Goal: Check status: Check status

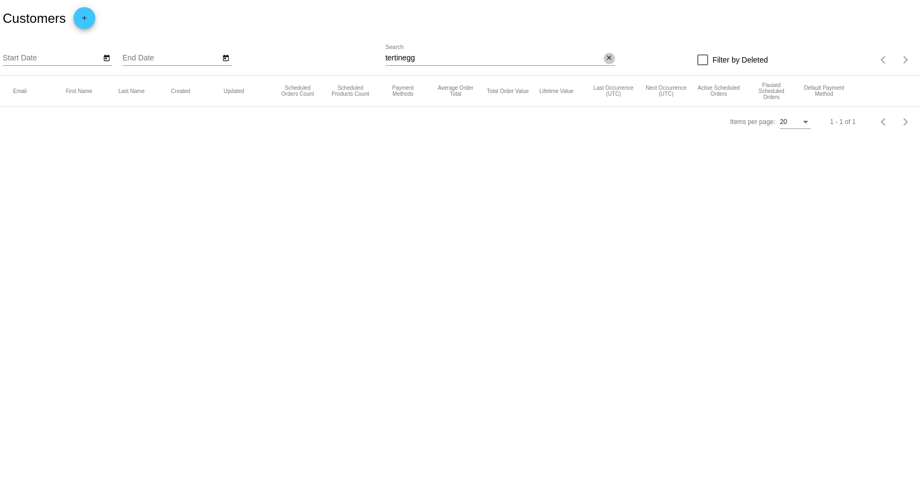
click at [606, 57] on mat-icon "close" at bounding box center [609, 58] width 8 height 9
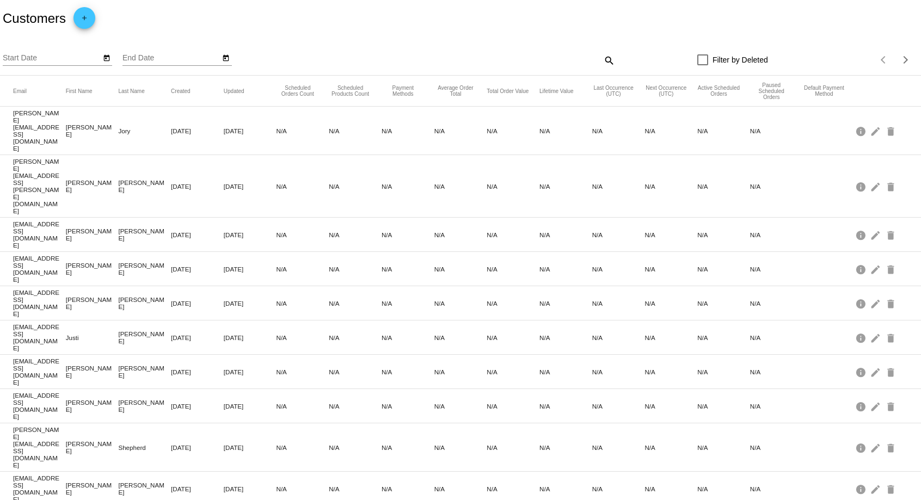
click at [420, 55] on div "search" at bounding box center [500, 60] width 230 height 17
click at [610, 63] on mat-icon "search" at bounding box center [608, 60] width 13 height 17
click at [537, 58] on input "Search" at bounding box center [500, 58] width 230 height 9
paste input "[PERSON_NAME][EMAIL_ADDRESS][DOMAIN_NAME]"
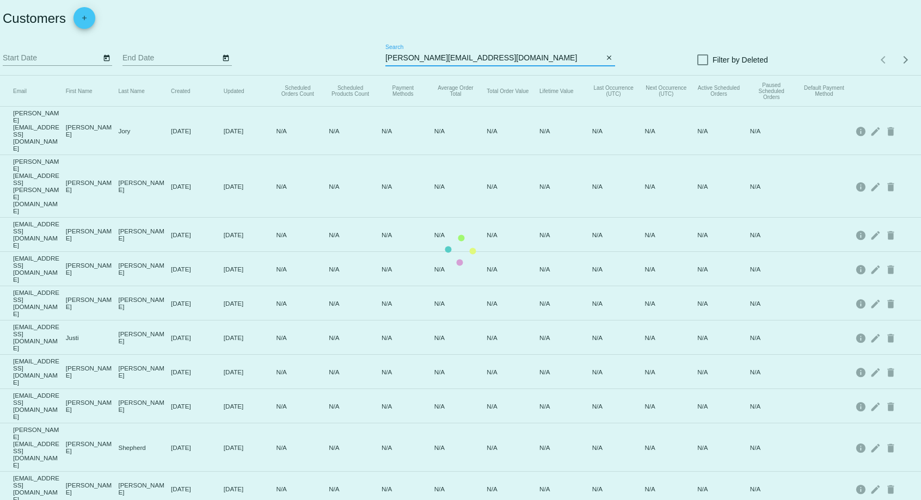
type input "[PERSON_NAME][EMAIL_ADDRESS][DOMAIN_NAME]"
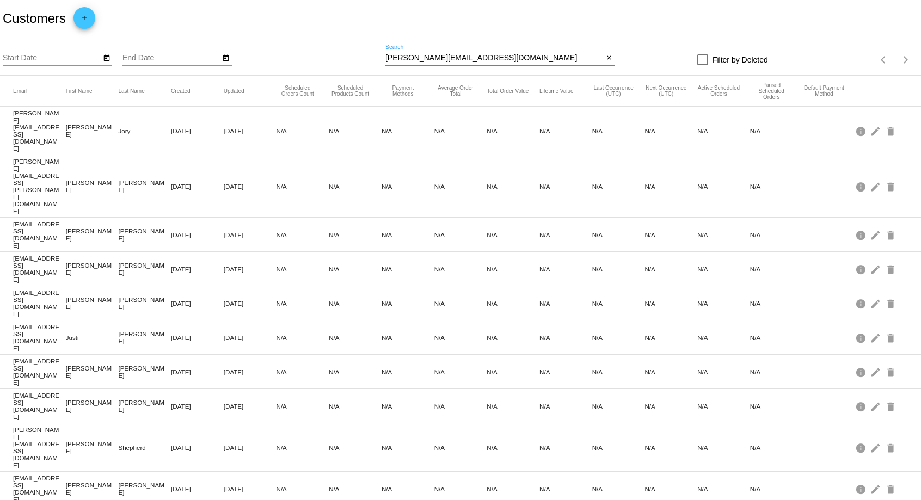
click at [509, 60] on input "[PERSON_NAME][EMAIL_ADDRESS][DOMAIN_NAME]" at bounding box center [494, 58] width 218 height 9
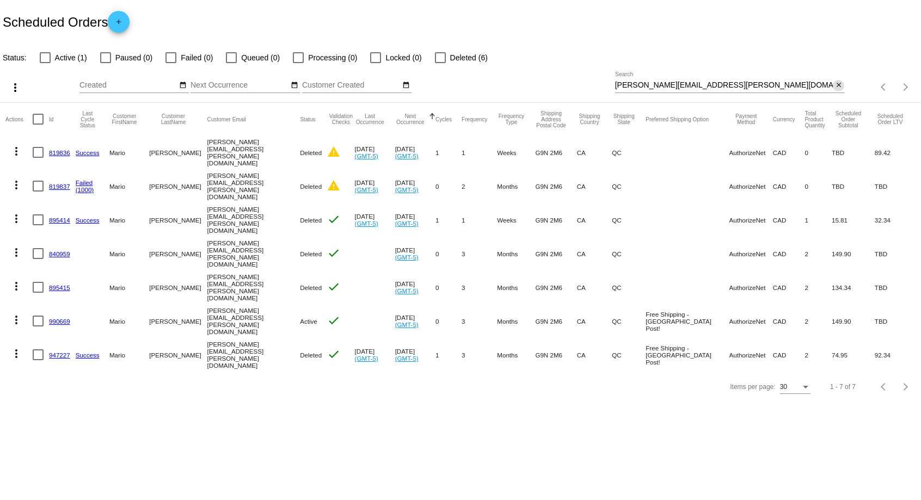
click at [839, 84] on mat-icon "close" at bounding box center [839, 85] width 8 height 9
click at [665, 88] on div "search" at bounding box center [730, 87] width 230 height 17
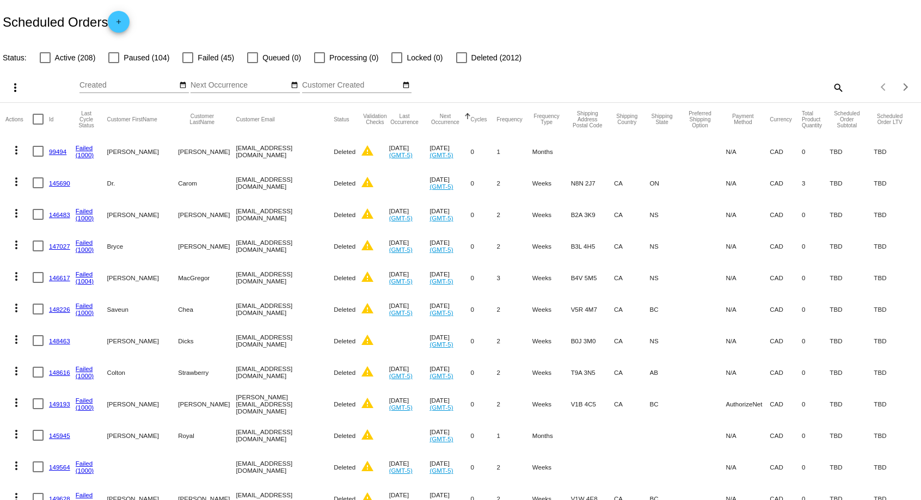
click at [834, 88] on mat-icon "search" at bounding box center [837, 87] width 13 height 17
click at [759, 89] on input "Search" at bounding box center [730, 85] width 230 height 9
paste input "[PERSON_NAME][EMAIL_ADDRESS][DOMAIN_NAME]"
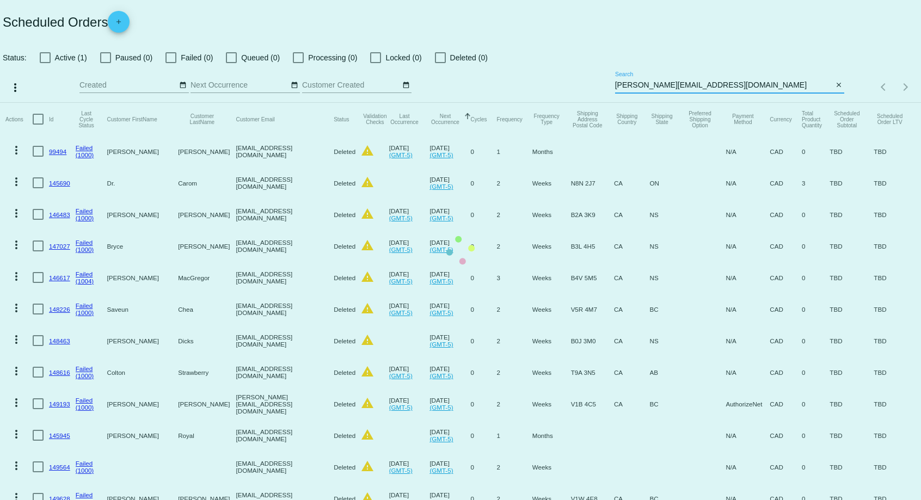
type input "[PERSON_NAME][EMAIL_ADDRESS][DOMAIN_NAME]"
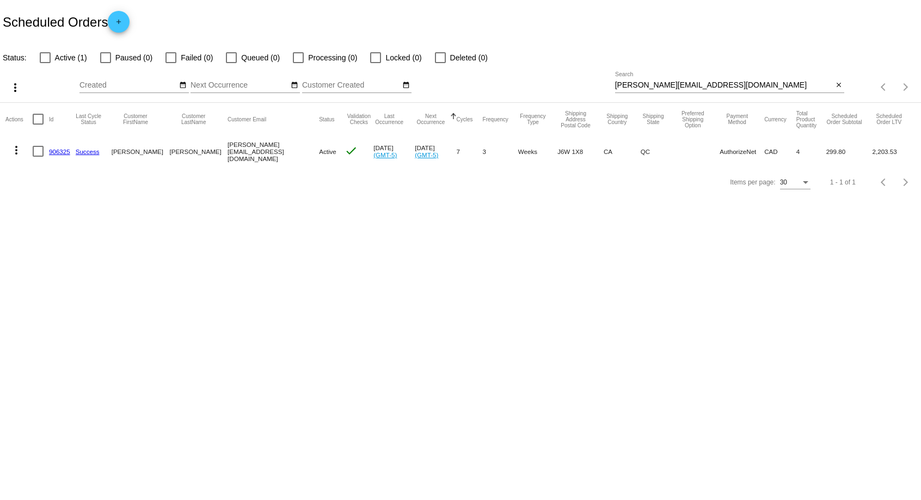
click at [63, 152] on link "906325" at bounding box center [59, 151] width 21 height 7
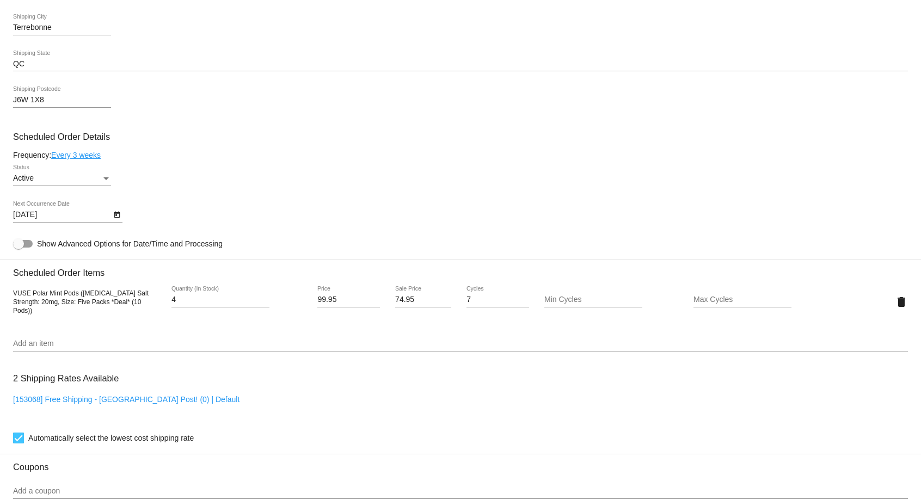
scroll to position [500, 0]
click at [84, 157] on link "Every 3 weeks" at bounding box center [76, 154] width 50 height 9
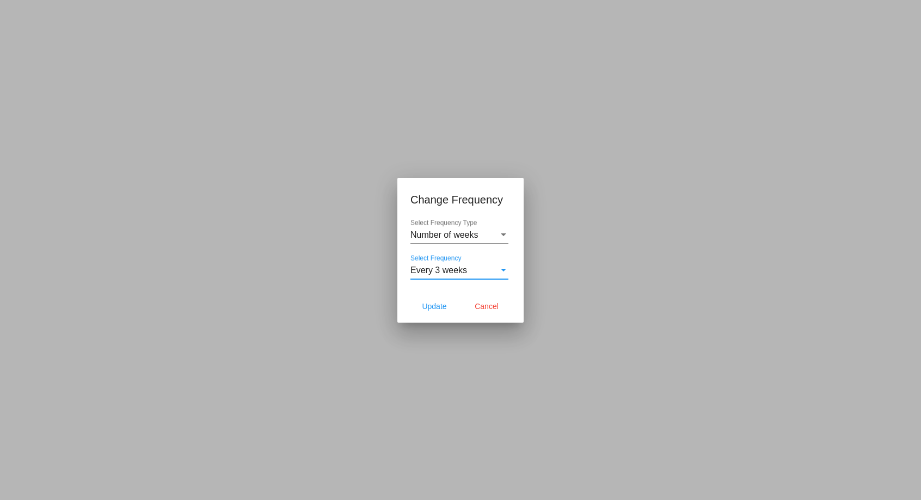
click at [501, 267] on div "Select Frequency" at bounding box center [503, 271] width 10 height 10
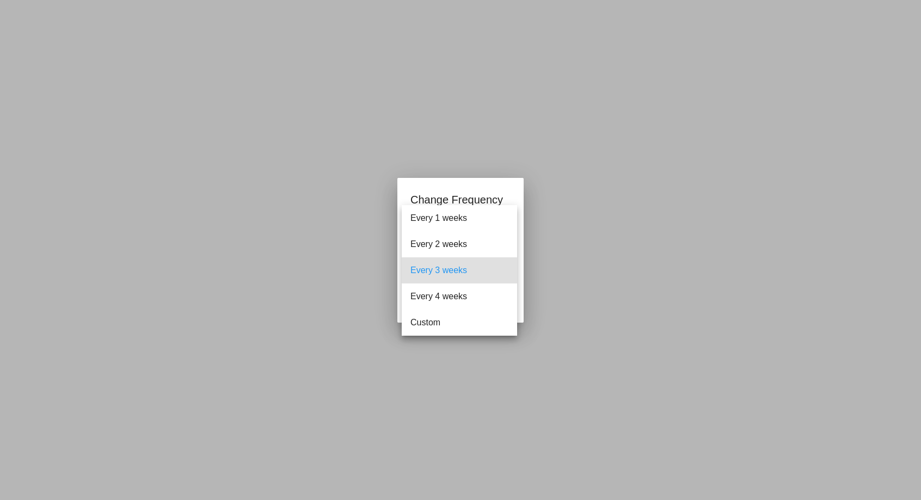
click at [664, 233] on div at bounding box center [460, 250] width 921 height 500
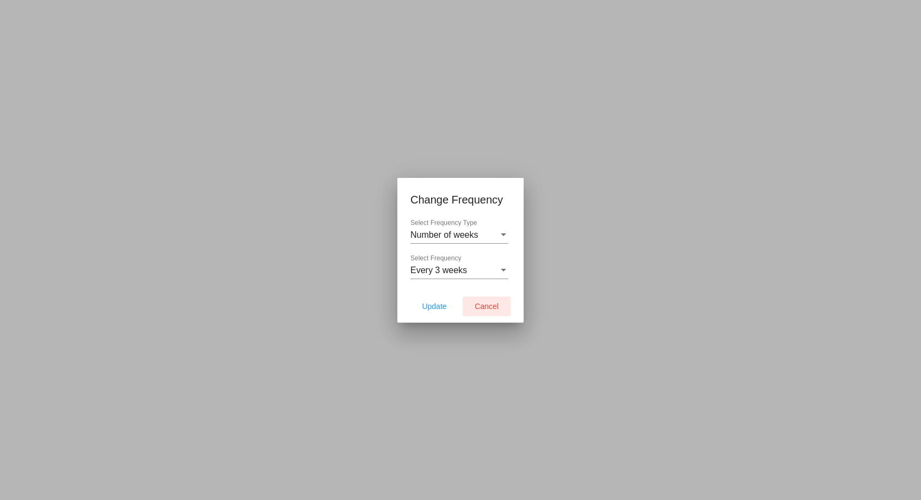
click at [486, 304] on span "Cancel" at bounding box center [486, 306] width 24 height 9
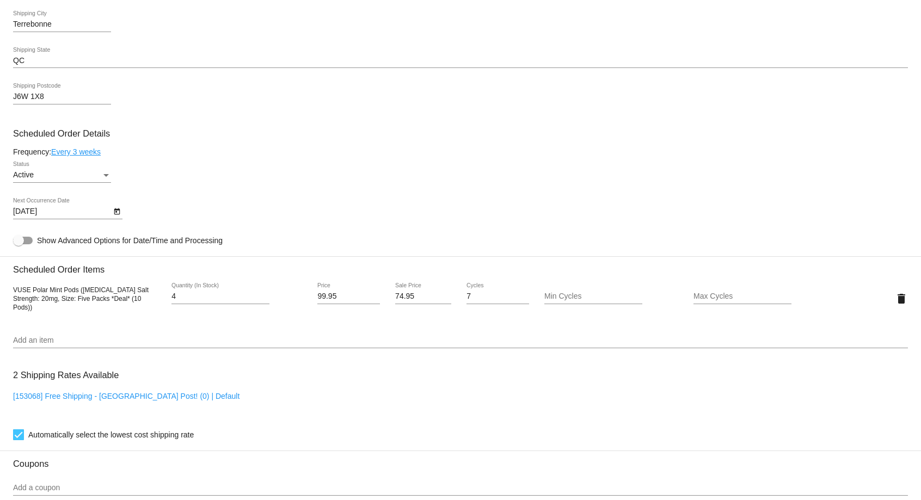
scroll to position [435, 0]
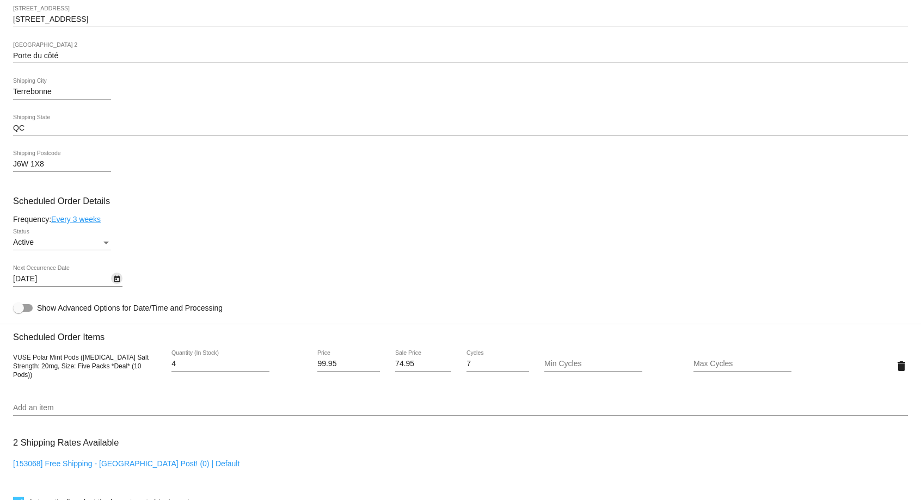
click at [115, 282] on icon "Open calendar" at bounding box center [117, 279] width 8 height 13
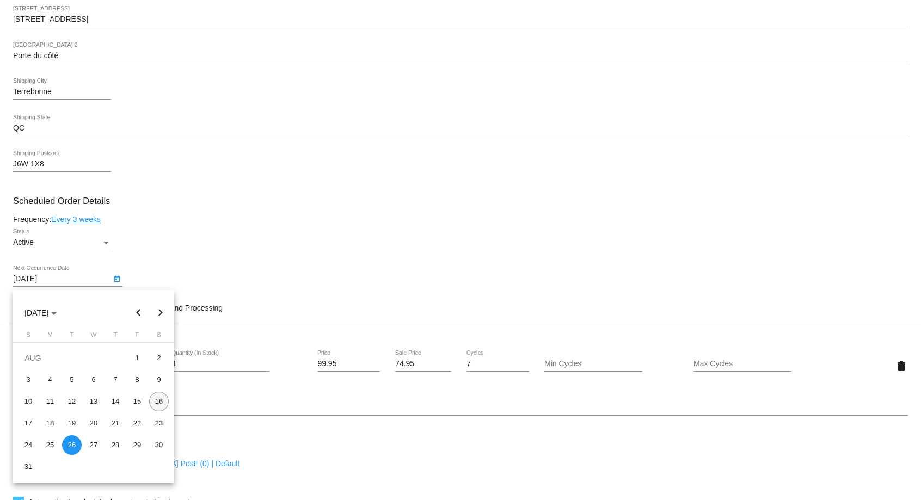
click at [161, 399] on div "16" at bounding box center [159, 402] width 20 height 20
type input "[DATE]"
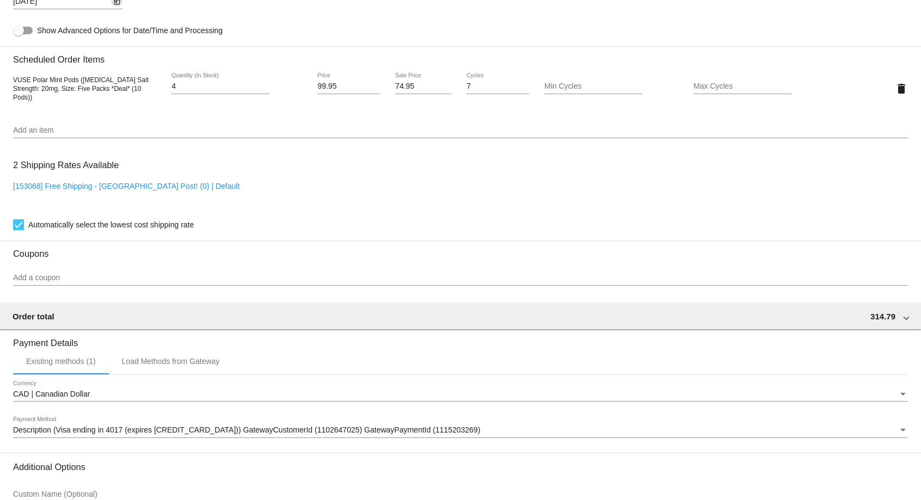
scroll to position [823, 0]
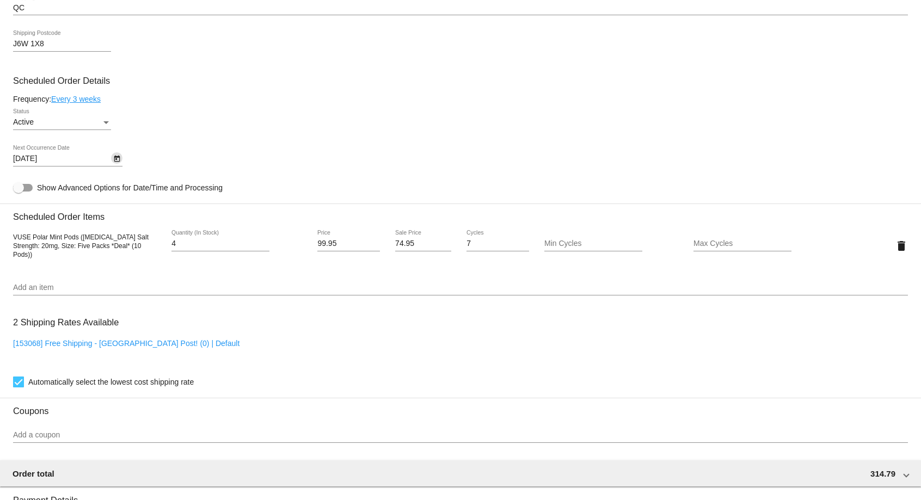
scroll to position [722, 0]
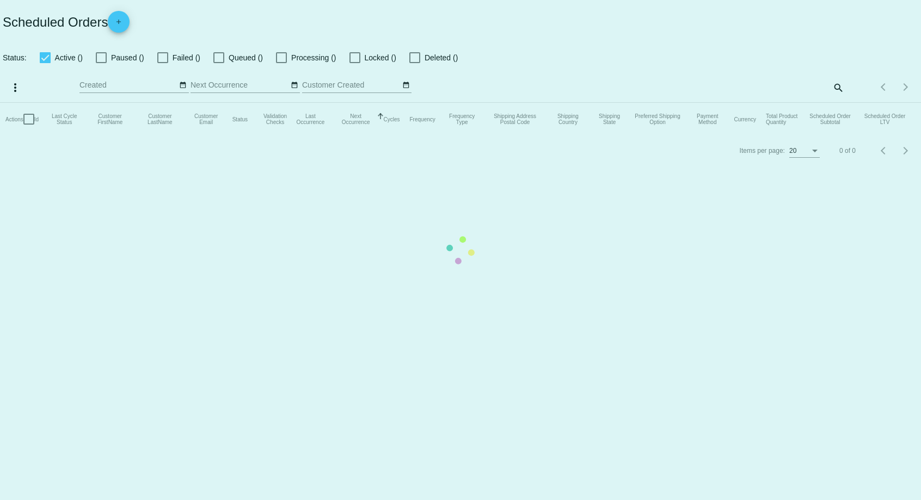
checkbox input "false"
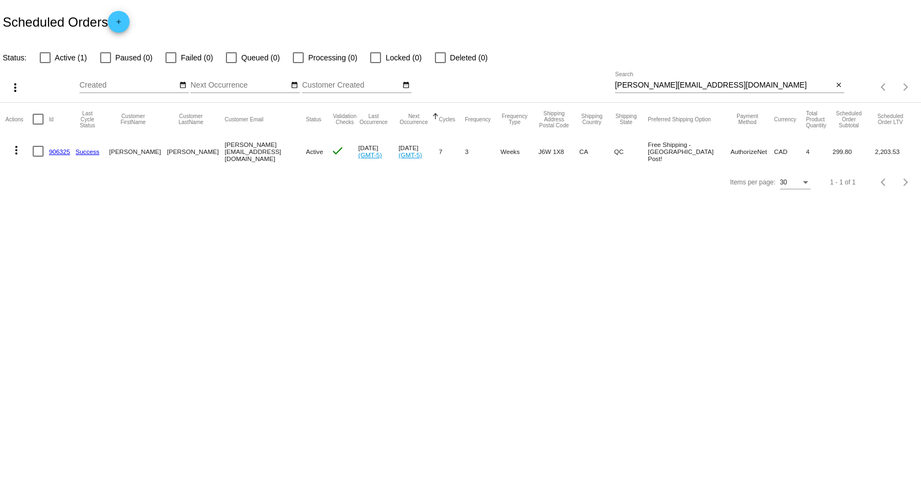
click at [63, 152] on link "906325" at bounding box center [59, 151] width 21 height 7
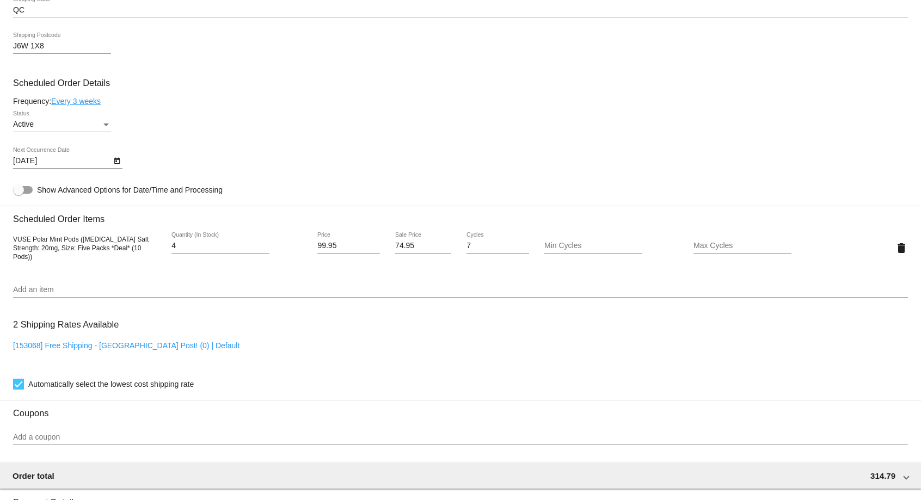
scroll to position [611, 0]
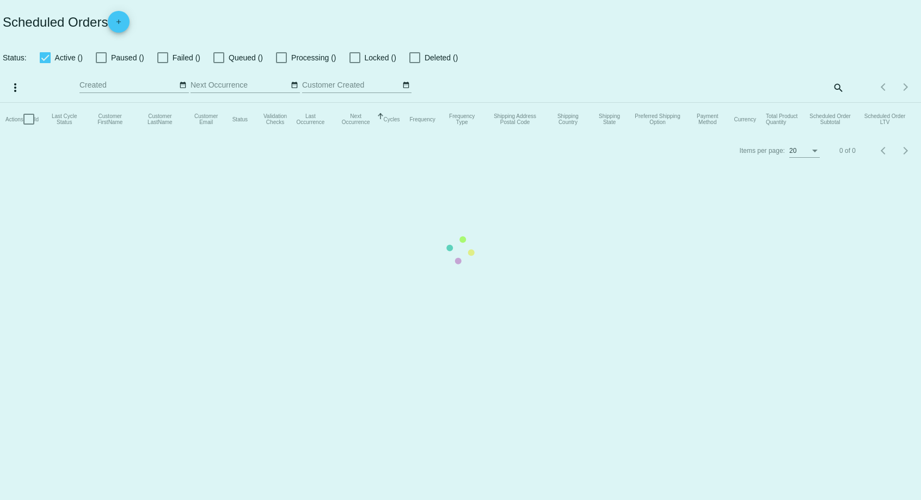
checkbox input "false"
